Goal: Transaction & Acquisition: Purchase product/service

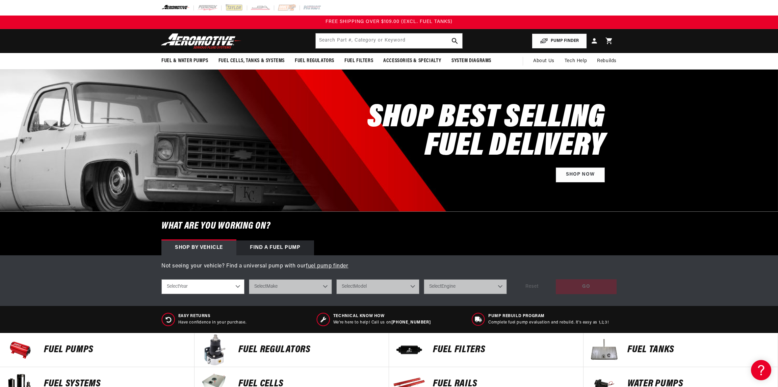
click at [554, 37] on button "PUMP FINDER" at bounding box center [559, 40] width 55 height 15
click at [562, 40] on button "PUMP FINDER" at bounding box center [559, 40] width 55 height 15
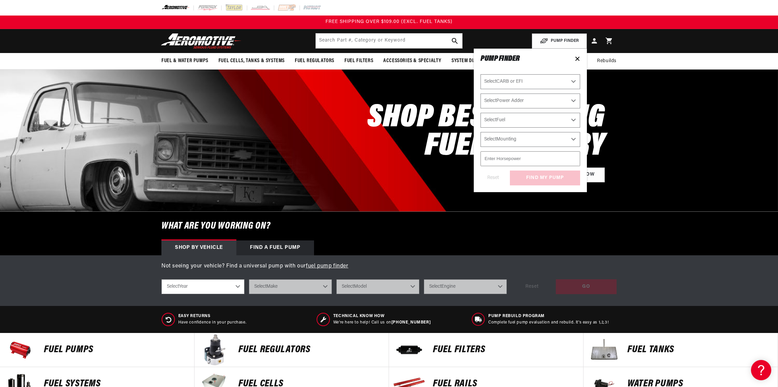
click at [531, 83] on select "Select CARB or EFI Carbureted Fuel Injected" at bounding box center [531, 81] width 100 height 15
select select "Fuel-Injected"
click at [481, 74] on select "Select CARB or EFI Carbureted Fuel Injected" at bounding box center [531, 81] width 100 height 15
select select "Fuel-Injected"
click at [521, 103] on select "Select Power Adder No - Naturally Aspirated Yes - Forced Induction" at bounding box center [531, 101] width 100 height 15
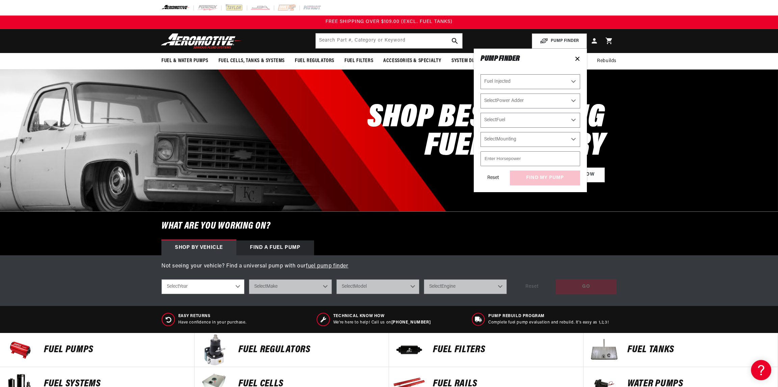
select select "No-Naturally-Aspirated"
click at [481, 94] on select "Select Power Adder No - Naturally Aspirated Yes - Forced Induction" at bounding box center [531, 101] width 100 height 15
select select "No-Naturally-Aspirated"
click at [525, 118] on select "Select Fuel E85 Gas" at bounding box center [531, 120] width 100 height 15
select select "Gas"
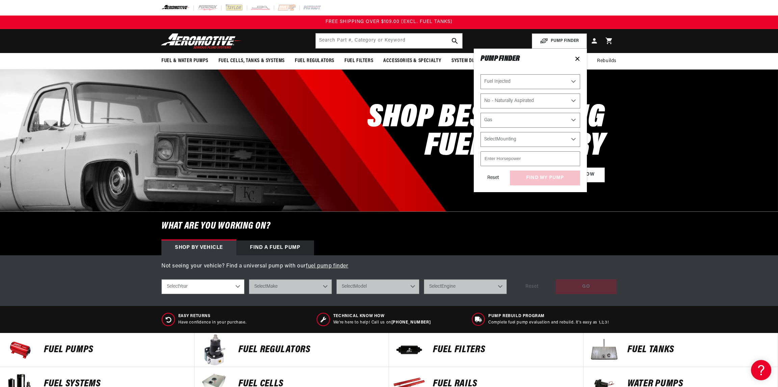
click at [481, 113] on select "Select Fuel E85 Gas" at bounding box center [531, 120] width 100 height 15
select select "Gas"
click at [522, 141] on select "Select Mounting External In-Tank" at bounding box center [531, 139] width 100 height 15
select select "In-Tank"
click at [481, 132] on select "Select Mounting External In-Tank" at bounding box center [531, 139] width 100 height 15
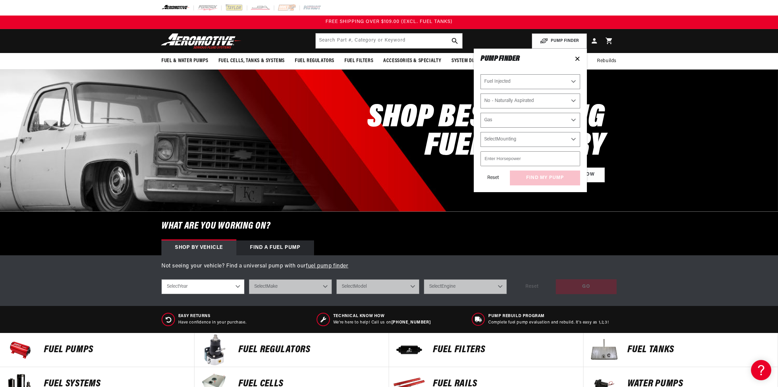
select select "In-Tank"
click at [532, 160] on input "number" at bounding box center [531, 158] width 100 height 15
click at [526, 179] on div "Reset find my pump" at bounding box center [531, 178] width 100 height 15
click at [498, 40] on header "Fuel & Water Pumps Back In-Tank In-Line Fuel Pumps" at bounding box center [389, 41] width 489 height 24
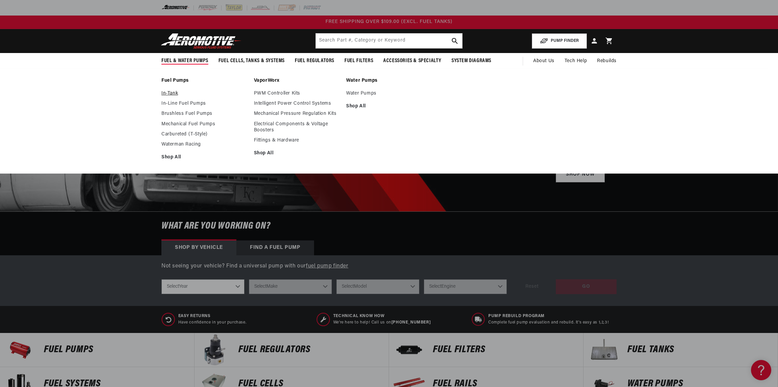
click at [172, 91] on link "In-Tank" at bounding box center [205, 94] width 86 height 6
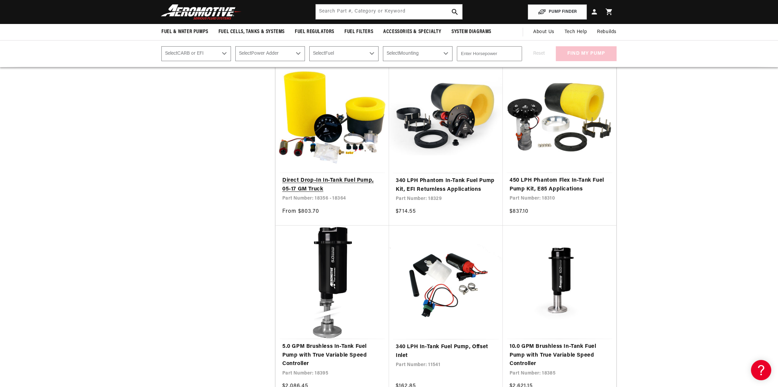
scroll to position [473, 0]
click at [328, 177] on link "Direct Drop-In In-Tank Fuel Pump, 05-17 GM Truck" at bounding box center [332, 185] width 100 height 17
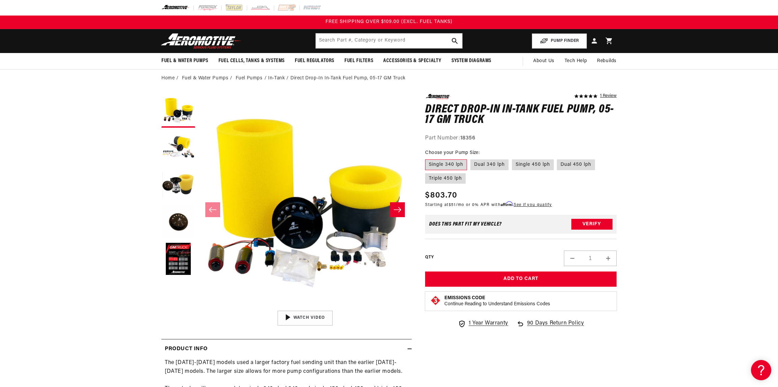
click at [501, 326] on span "1 Year Warranty" at bounding box center [489, 323] width 40 height 9
